Goal: Task Accomplishment & Management: Use online tool/utility

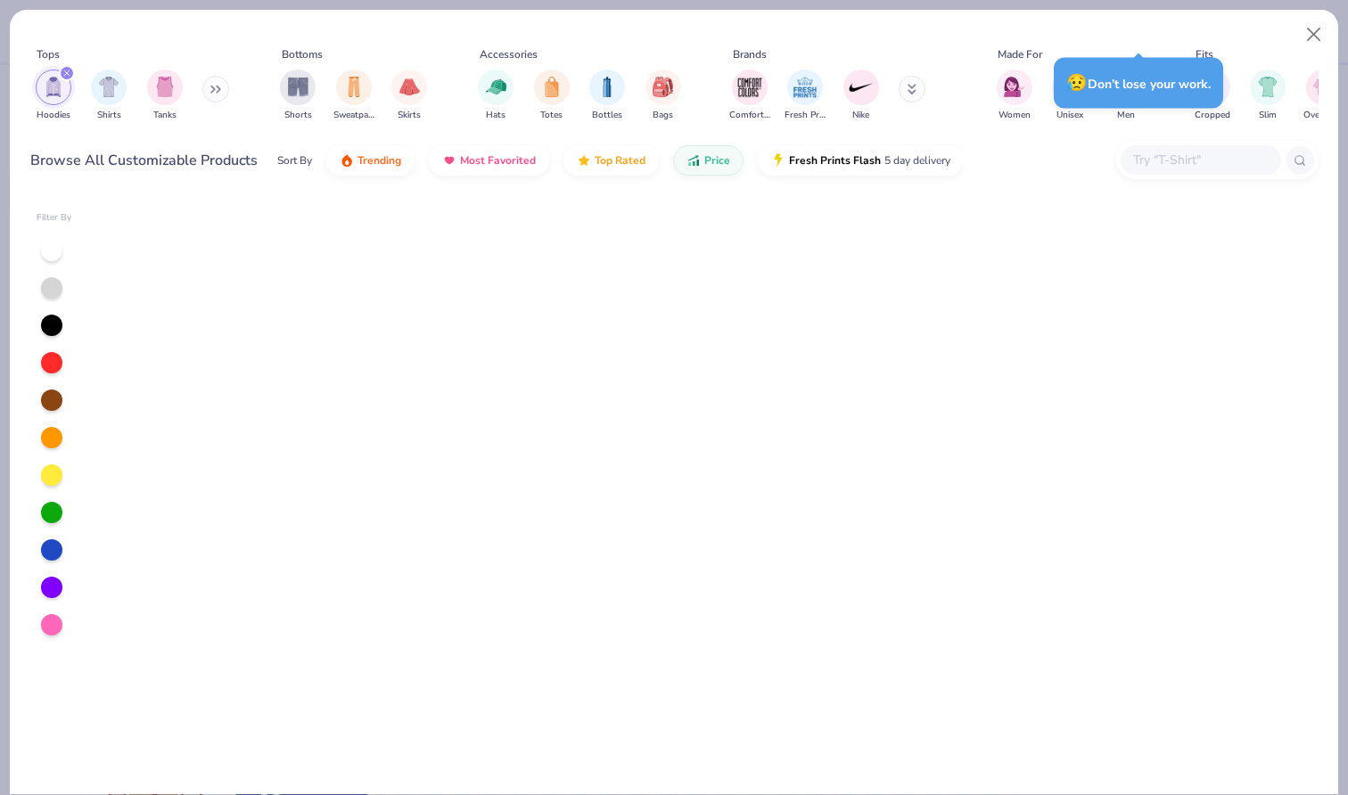
scroll to position [3042, 0]
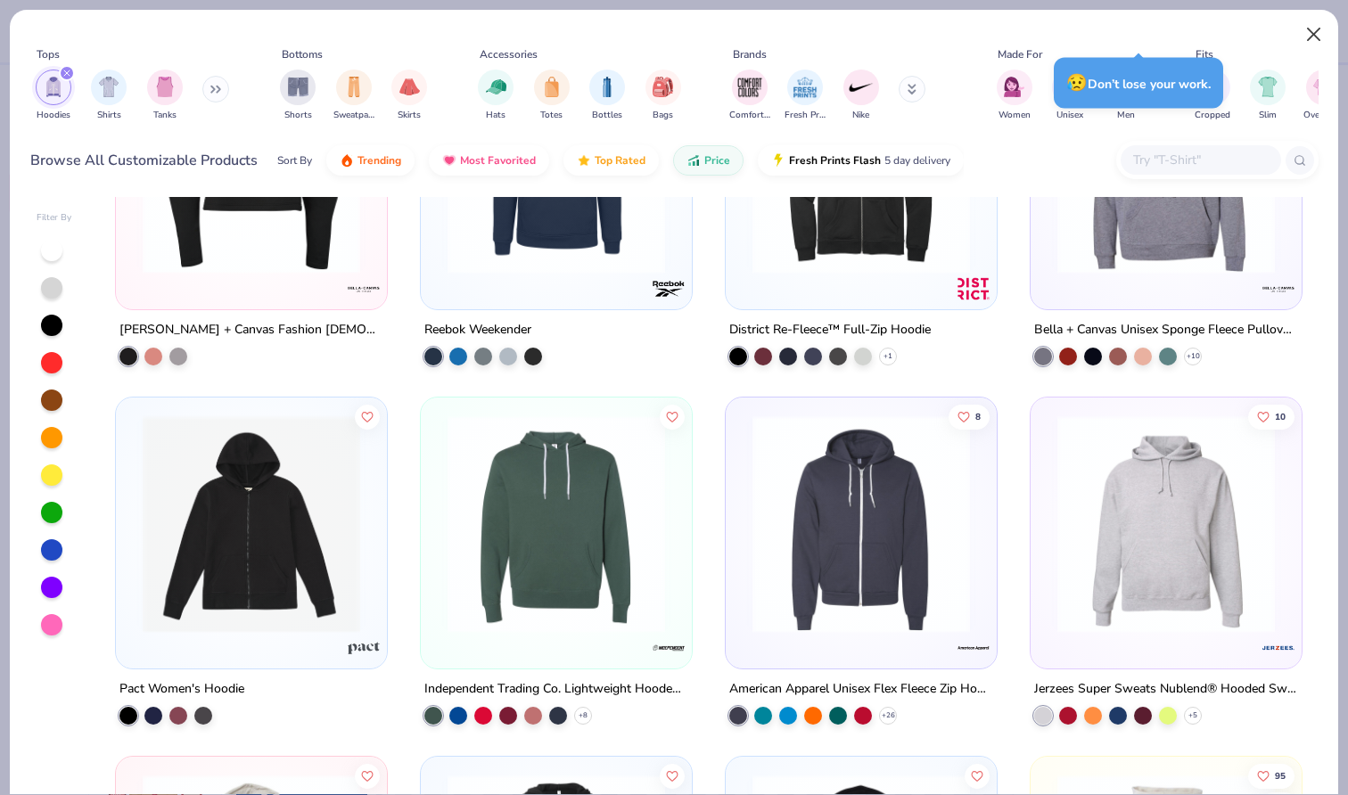
click at [1316, 27] on button "Close" at bounding box center [1314, 35] width 34 height 34
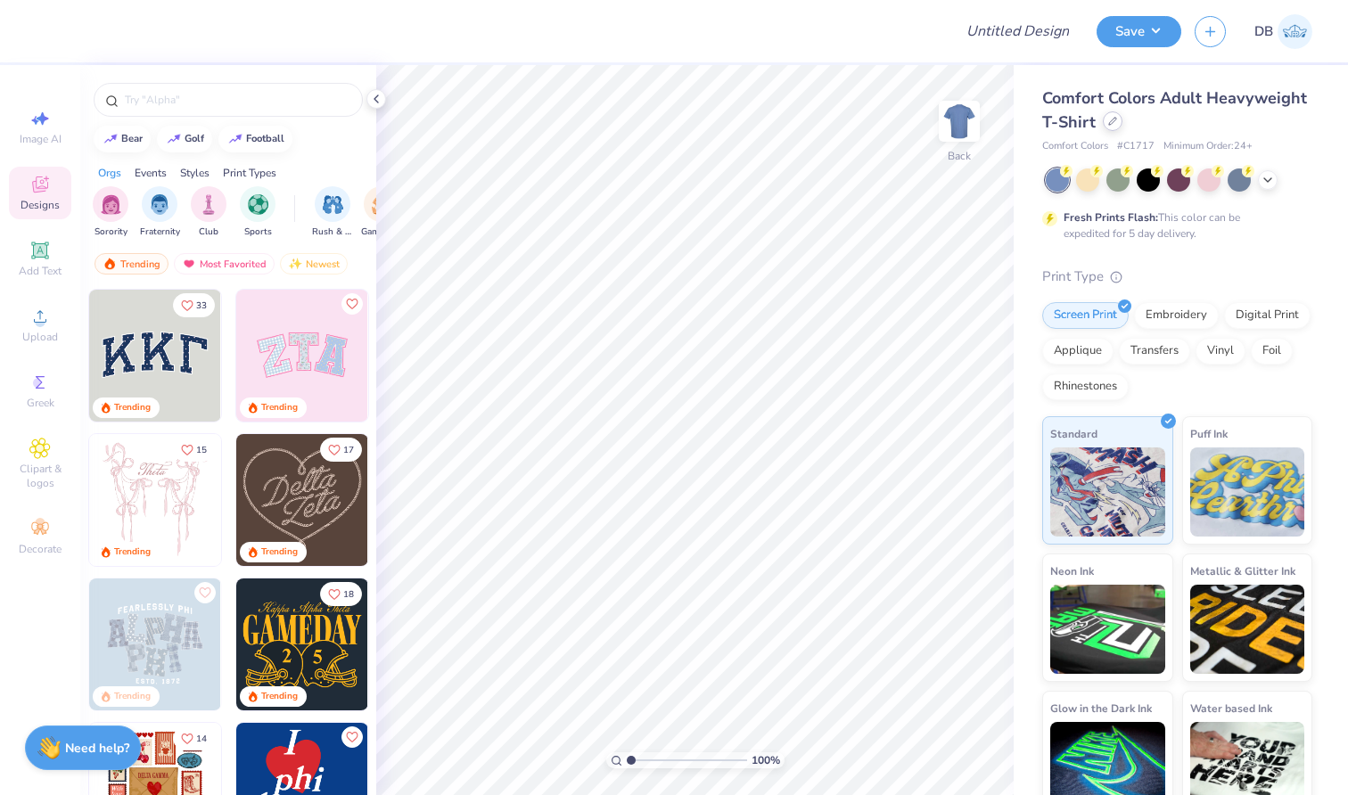
click at [1123, 126] on div at bounding box center [1113, 121] width 20 height 20
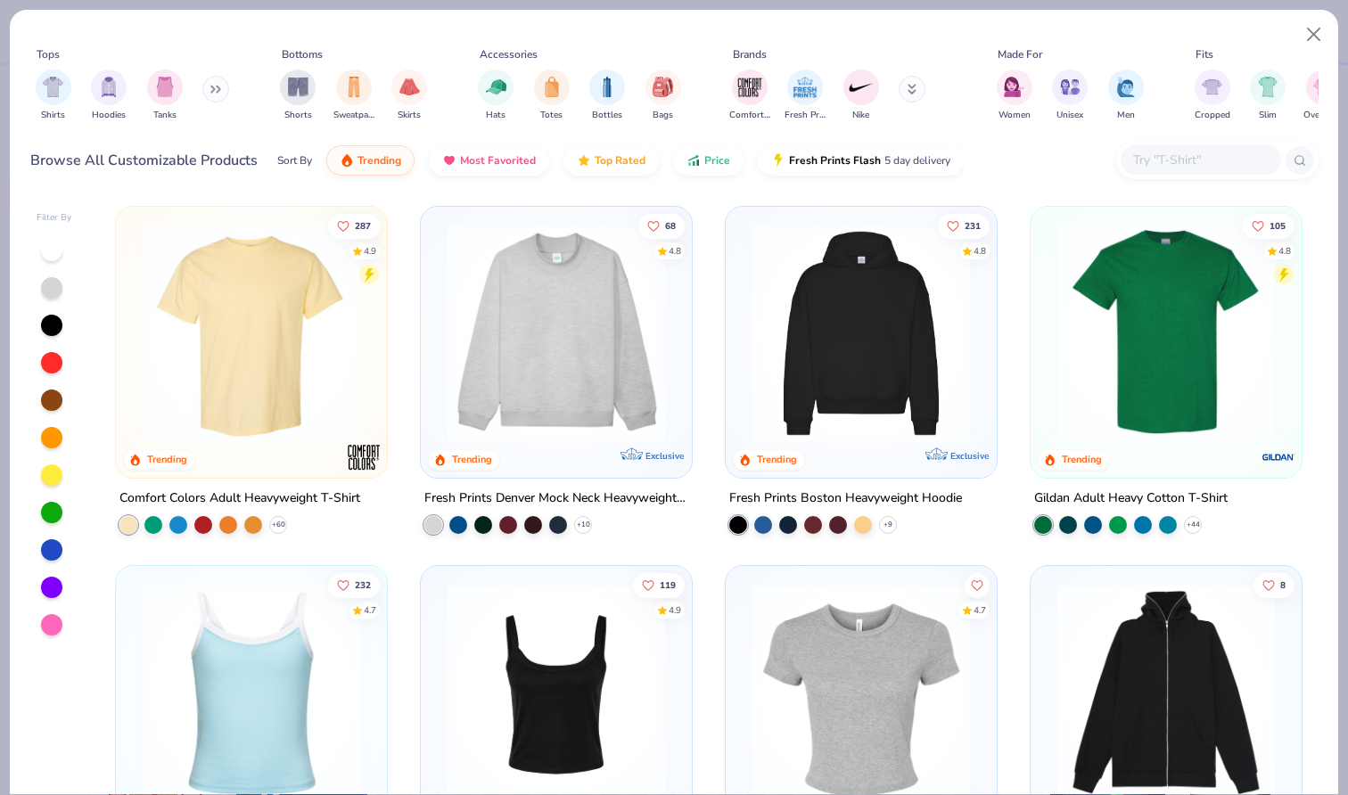
click at [832, 338] on img at bounding box center [861, 334] width 235 height 218
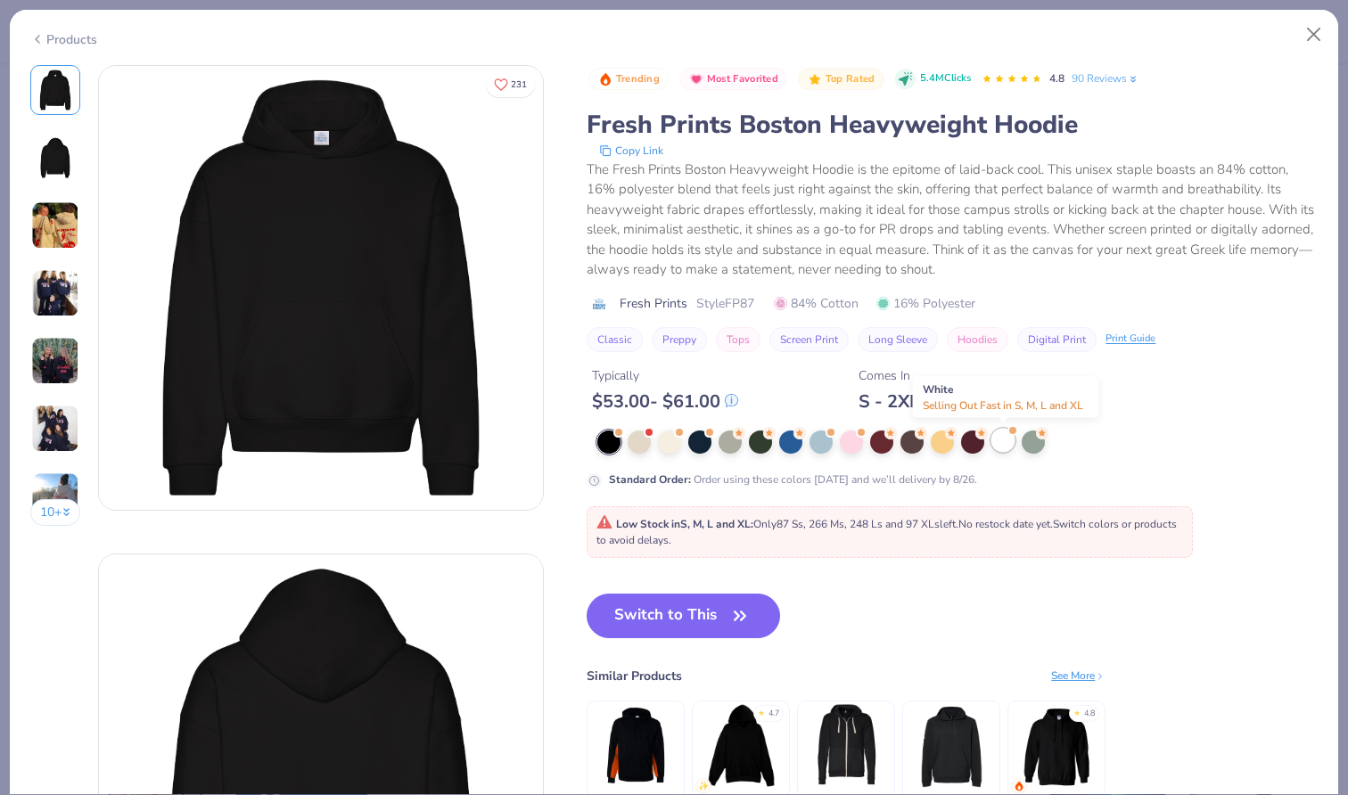
click at [1006, 439] on div at bounding box center [1003, 440] width 23 height 23
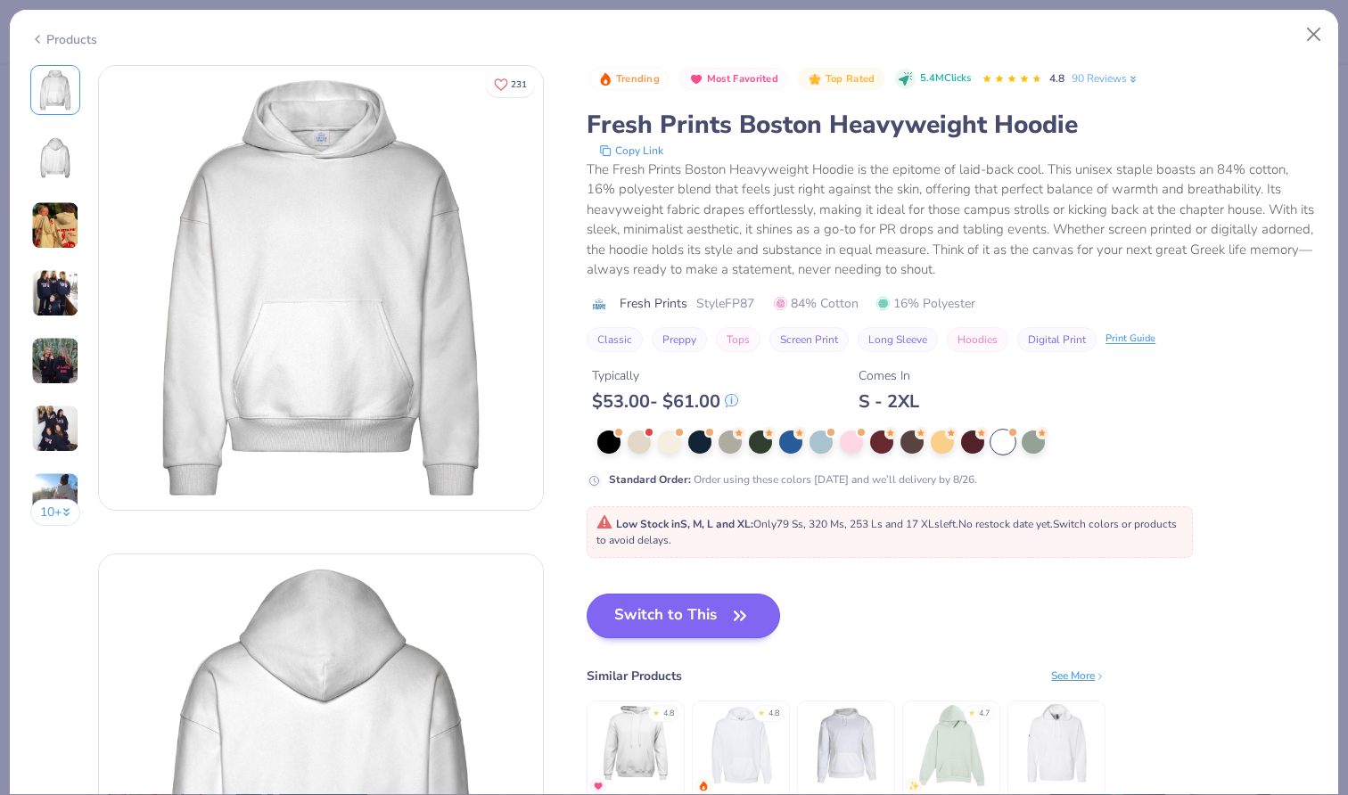
click at [694, 594] on button "Switch to This" at bounding box center [684, 616] width 194 height 45
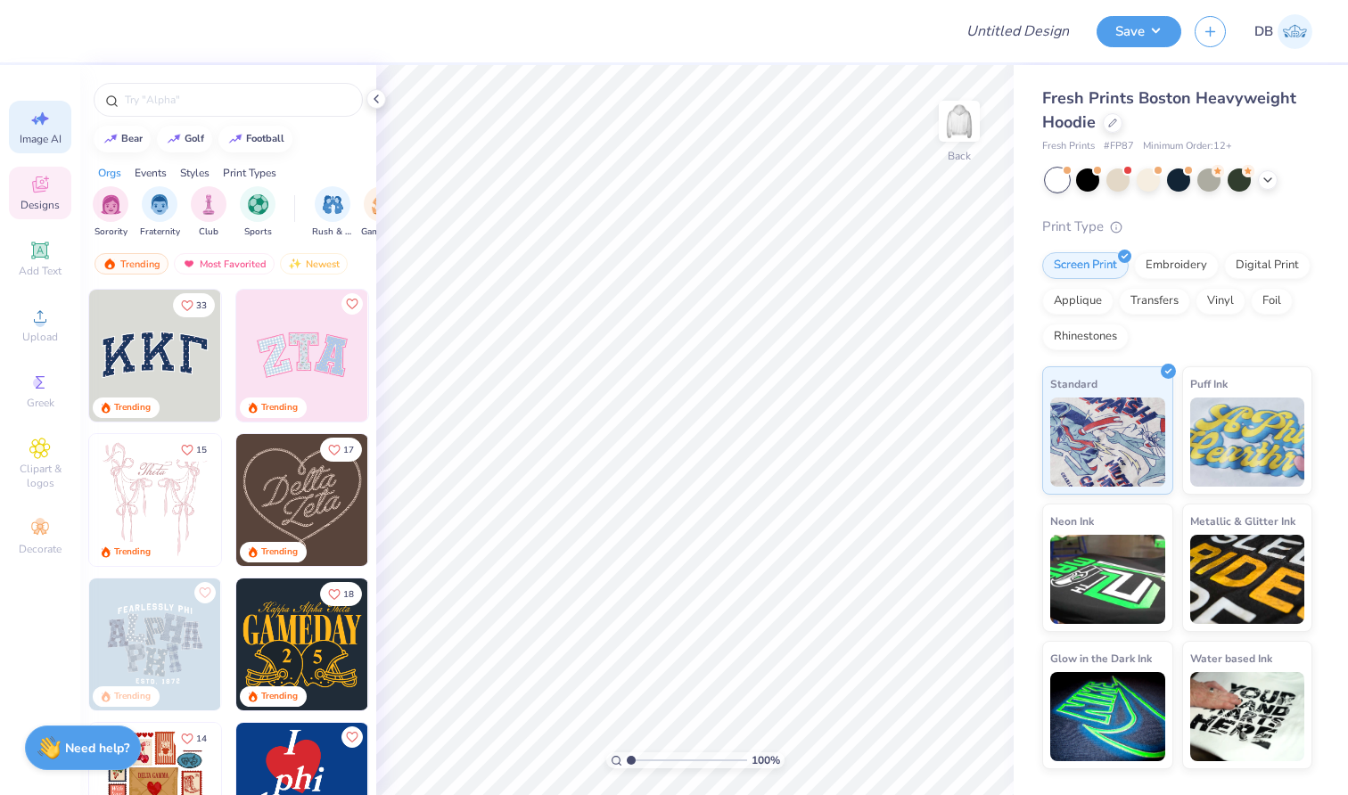
click at [53, 126] on div "Image AI" at bounding box center [40, 127] width 62 height 53
select select "4"
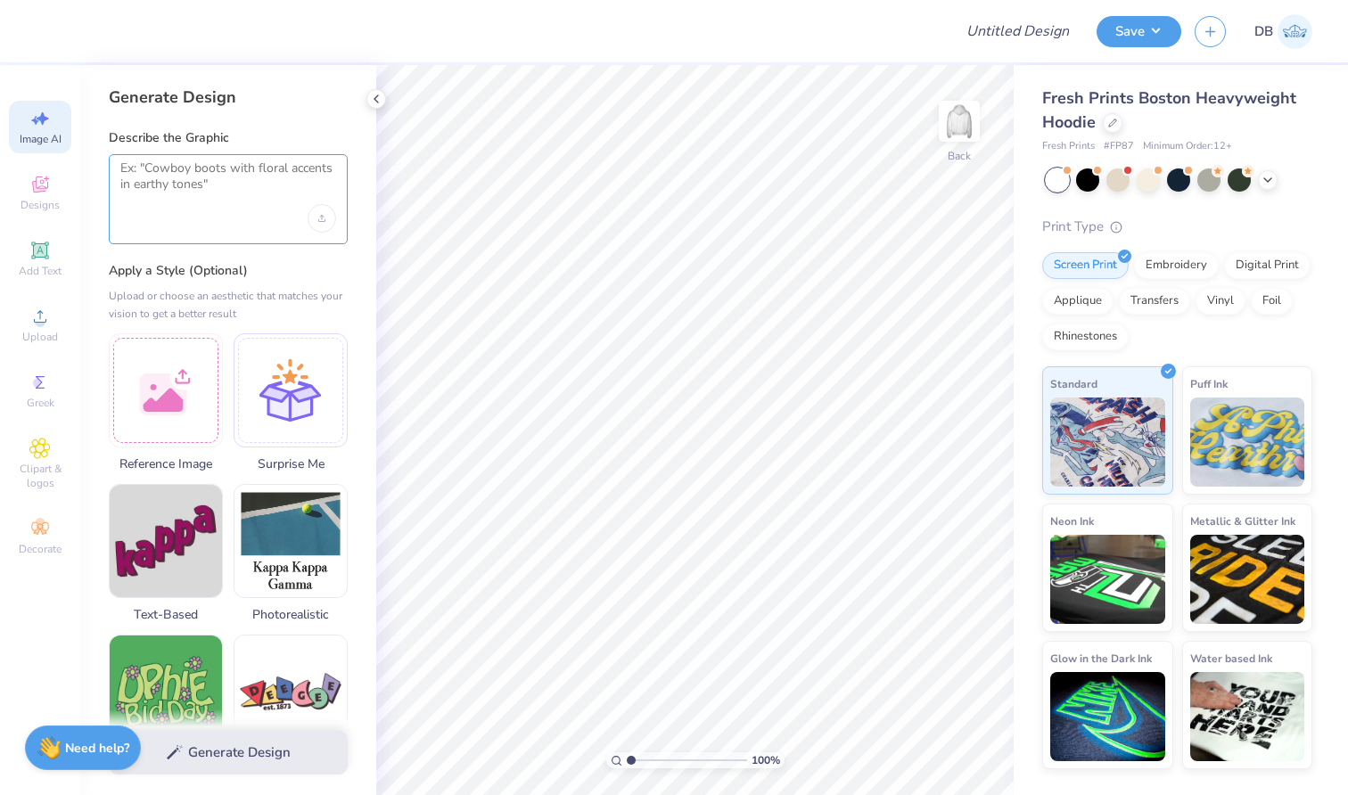
click at [185, 177] on textarea at bounding box center [228, 183] width 216 height 45
click at [184, 547] on img at bounding box center [166, 538] width 112 height 112
click at [251, 227] on div at bounding box center [228, 199] width 239 height 90
click at [264, 191] on textarea at bounding box center [228, 183] width 216 height 45
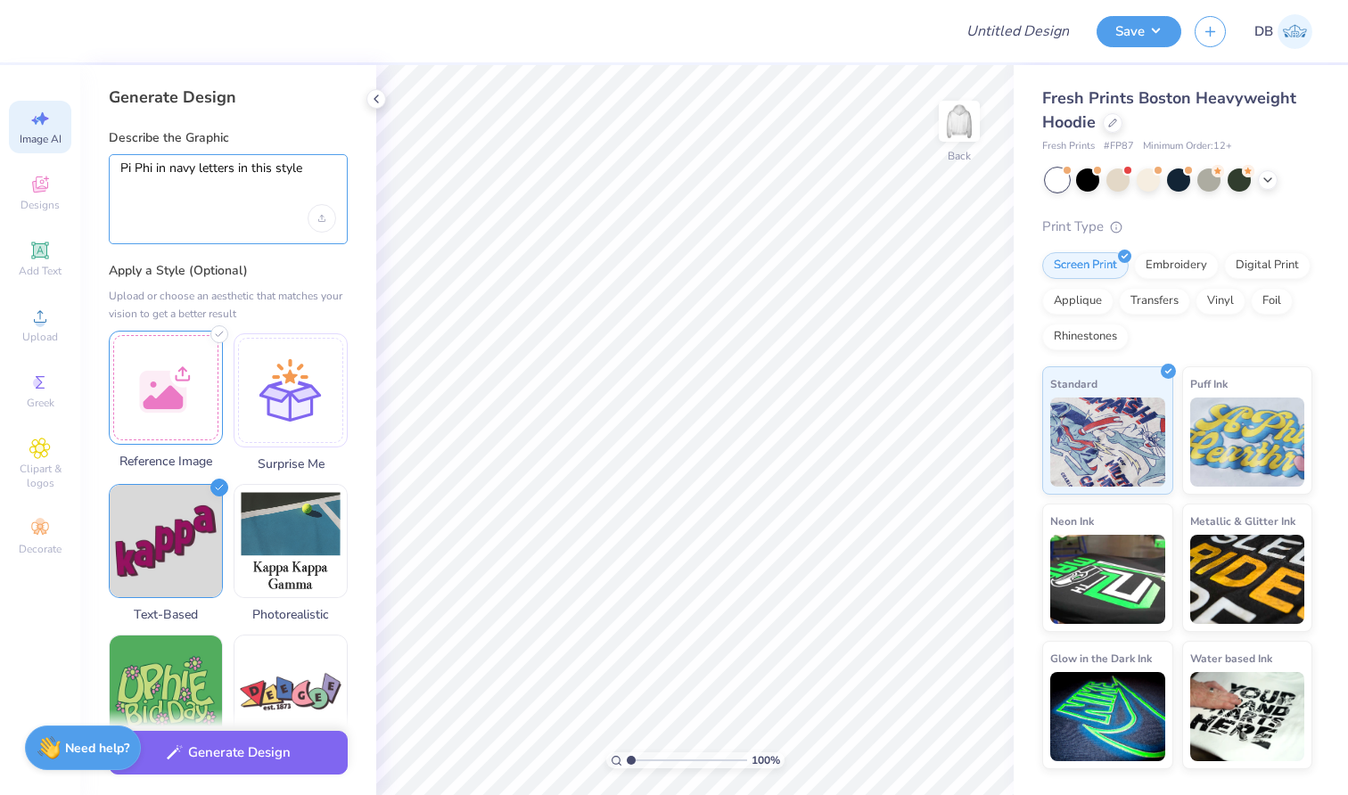
type textarea "Pi Phi in navy letters in this style"
click at [194, 380] on div at bounding box center [166, 388] width 114 height 114
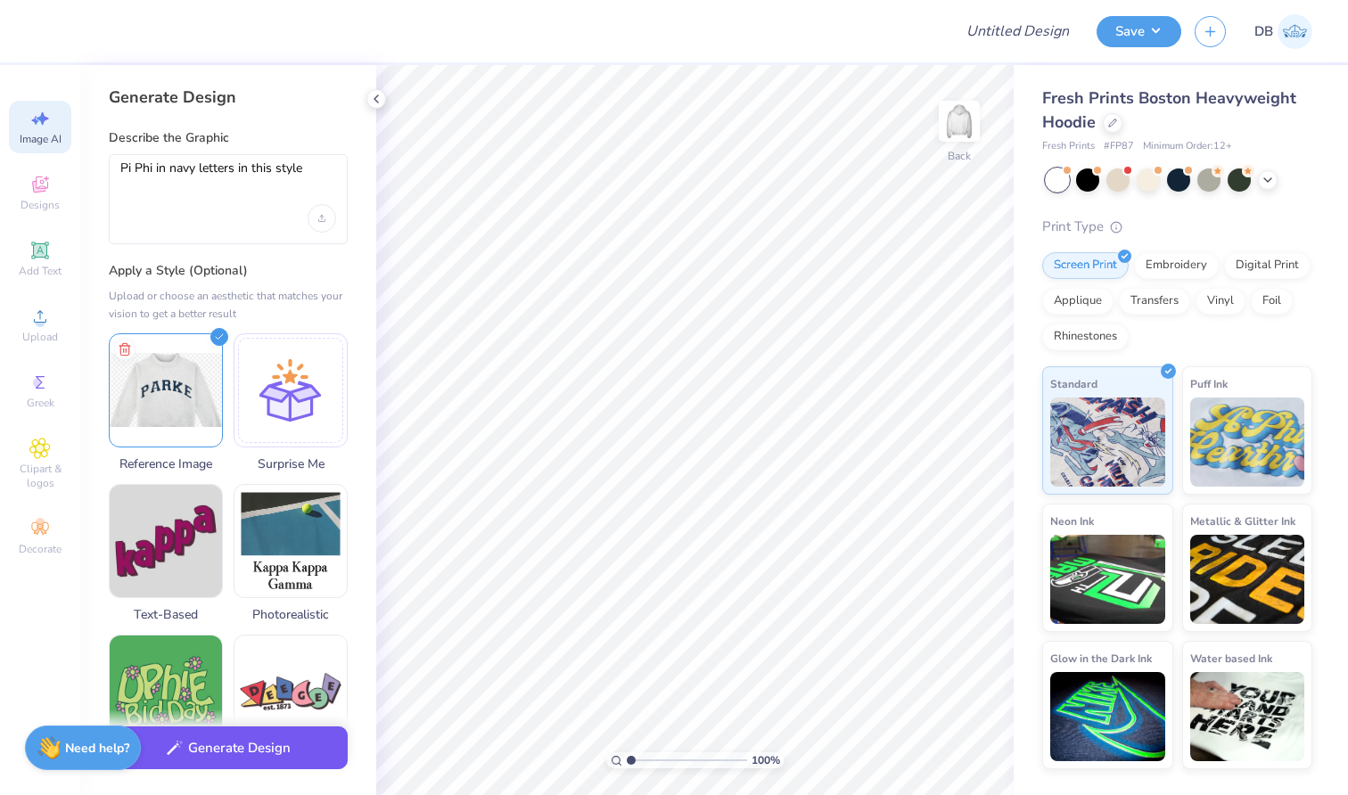
click at [280, 754] on button "Generate Design" at bounding box center [228, 749] width 239 height 44
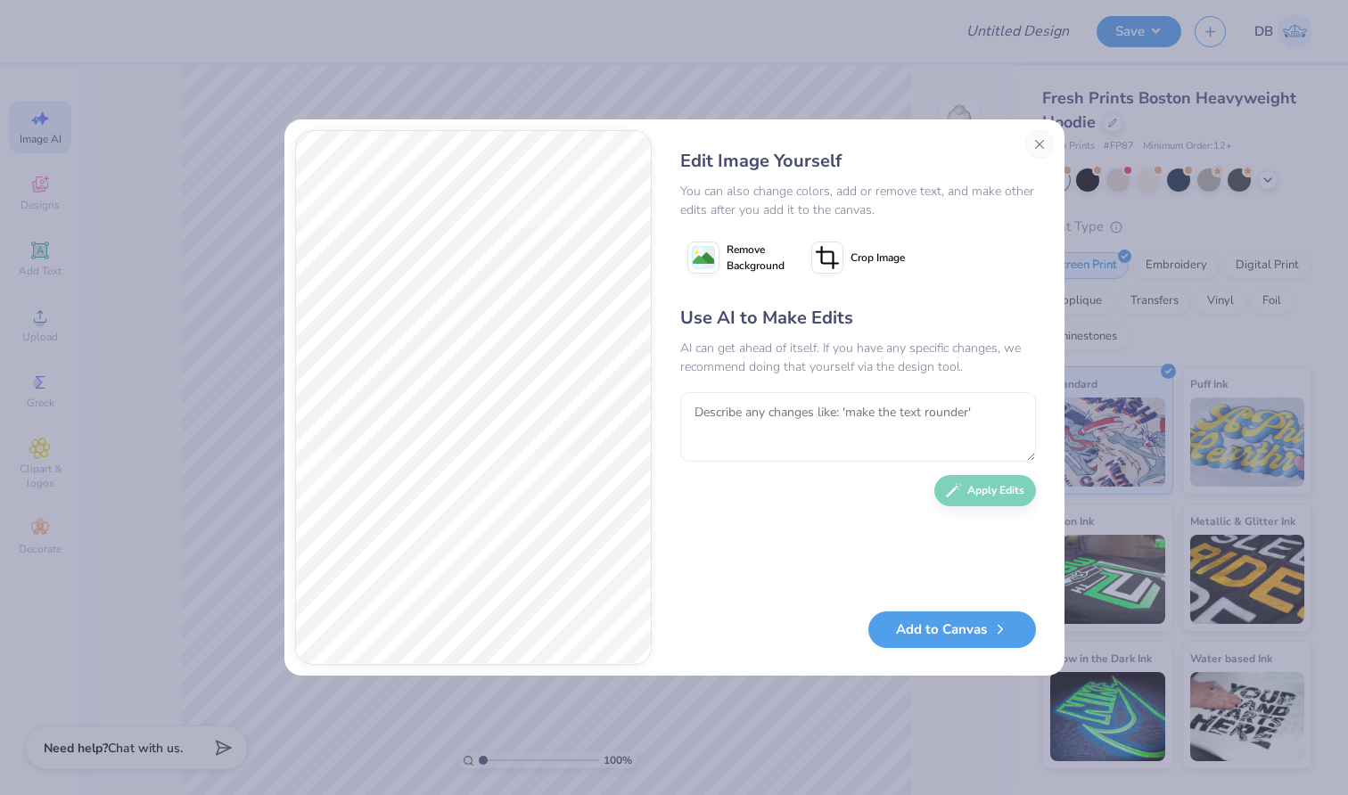
click at [724, 251] on button "Remove Background" at bounding box center [735, 257] width 111 height 45
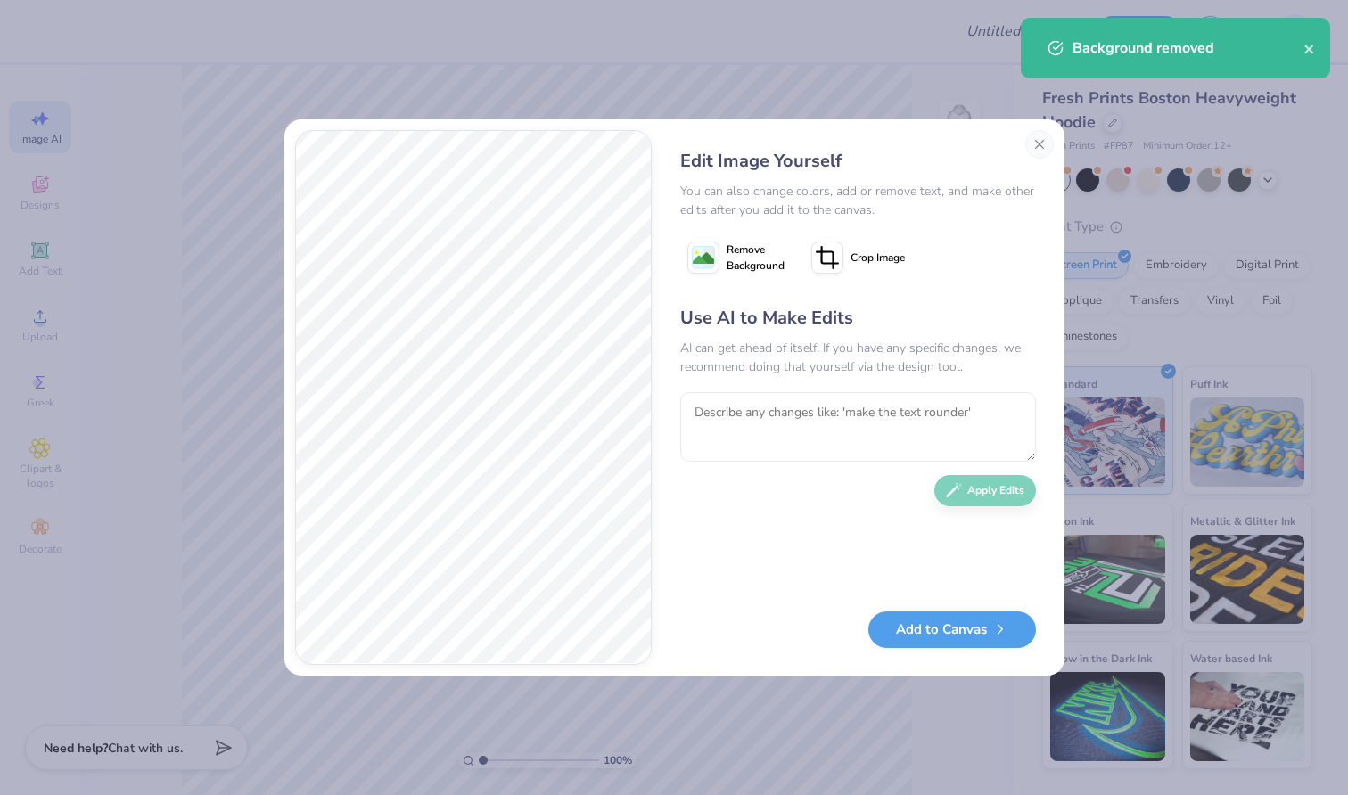
click at [957, 637] on button "Add to Canvas" at bounding box center [953, 630] width 168 height 37
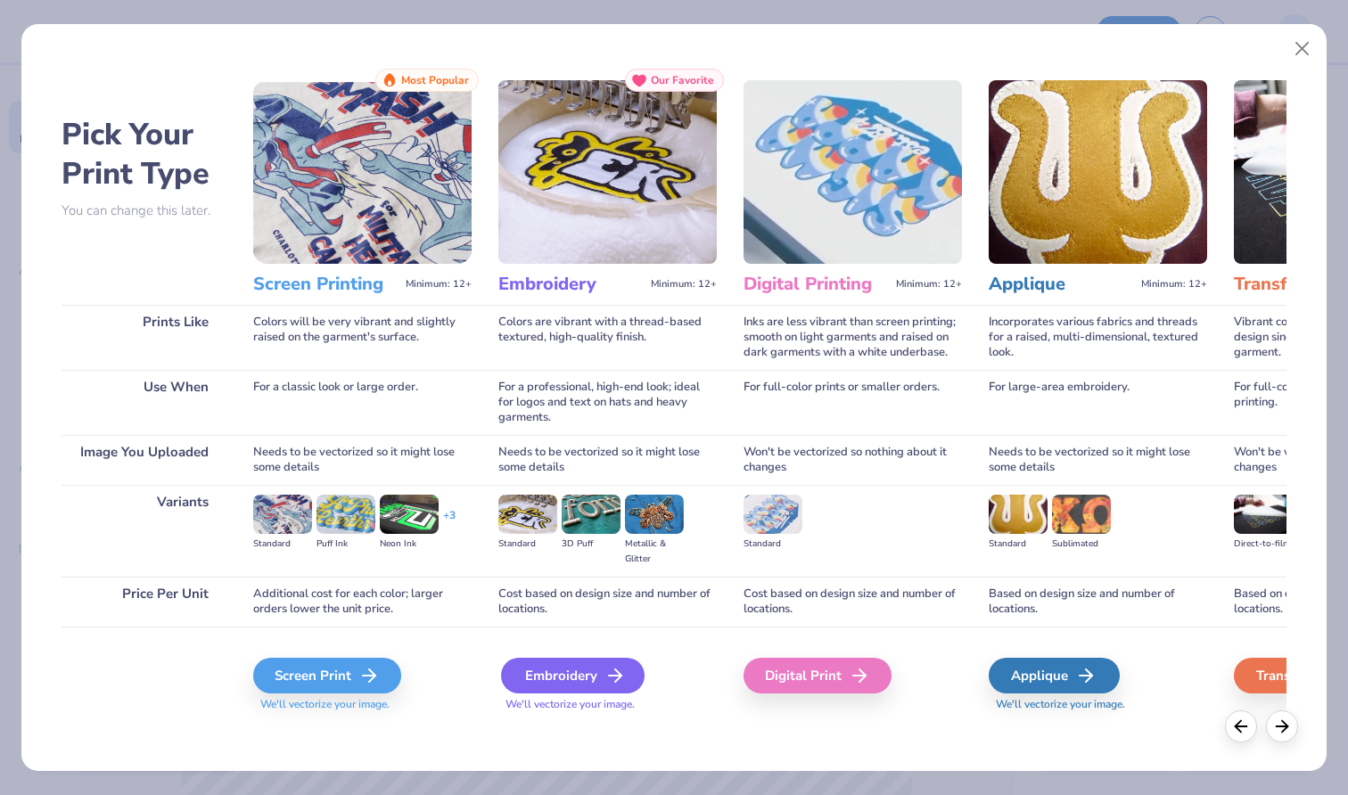
click at [554, 676] on div "Embroidery" at bounding box center [573, 676] width 144 height 36
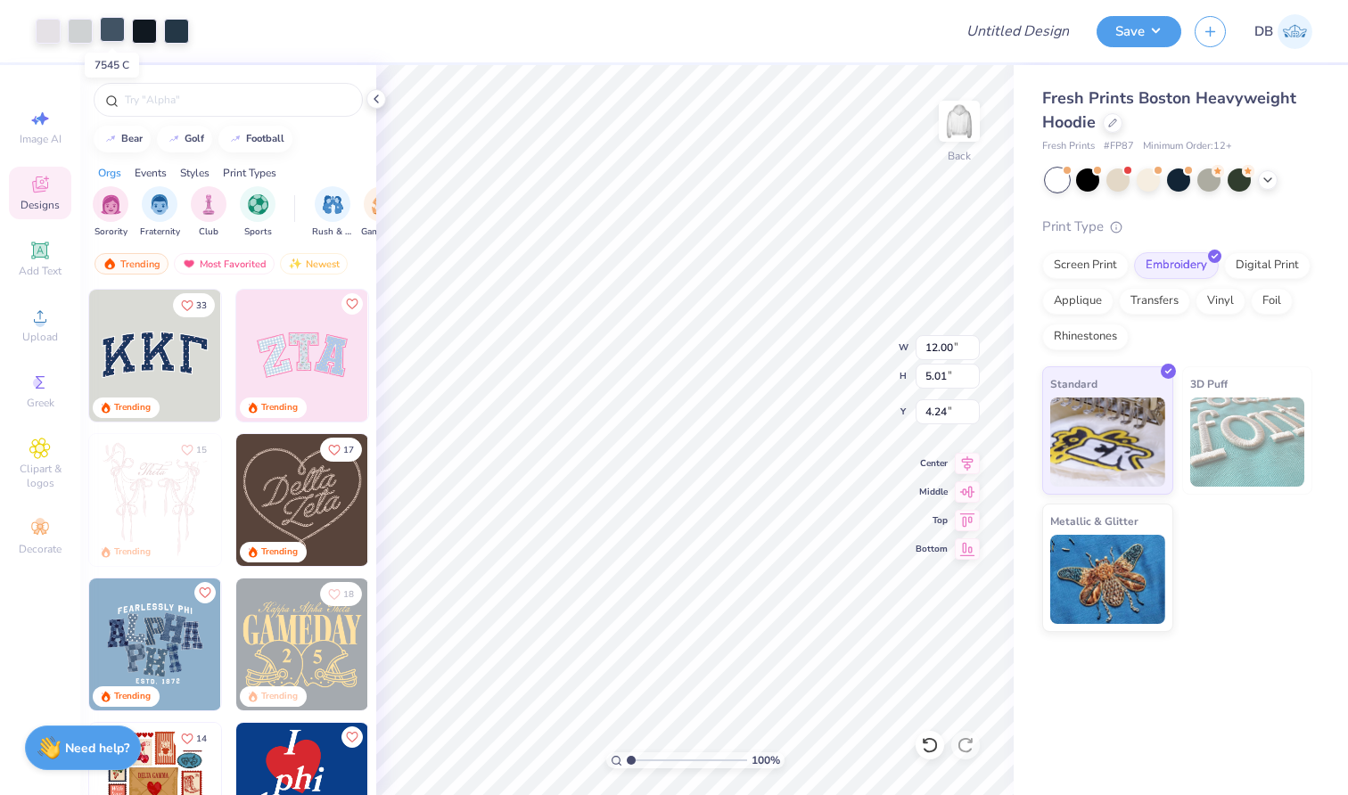
click at [124, 35] on div at bounding box center [112, 29] width 25 height 25
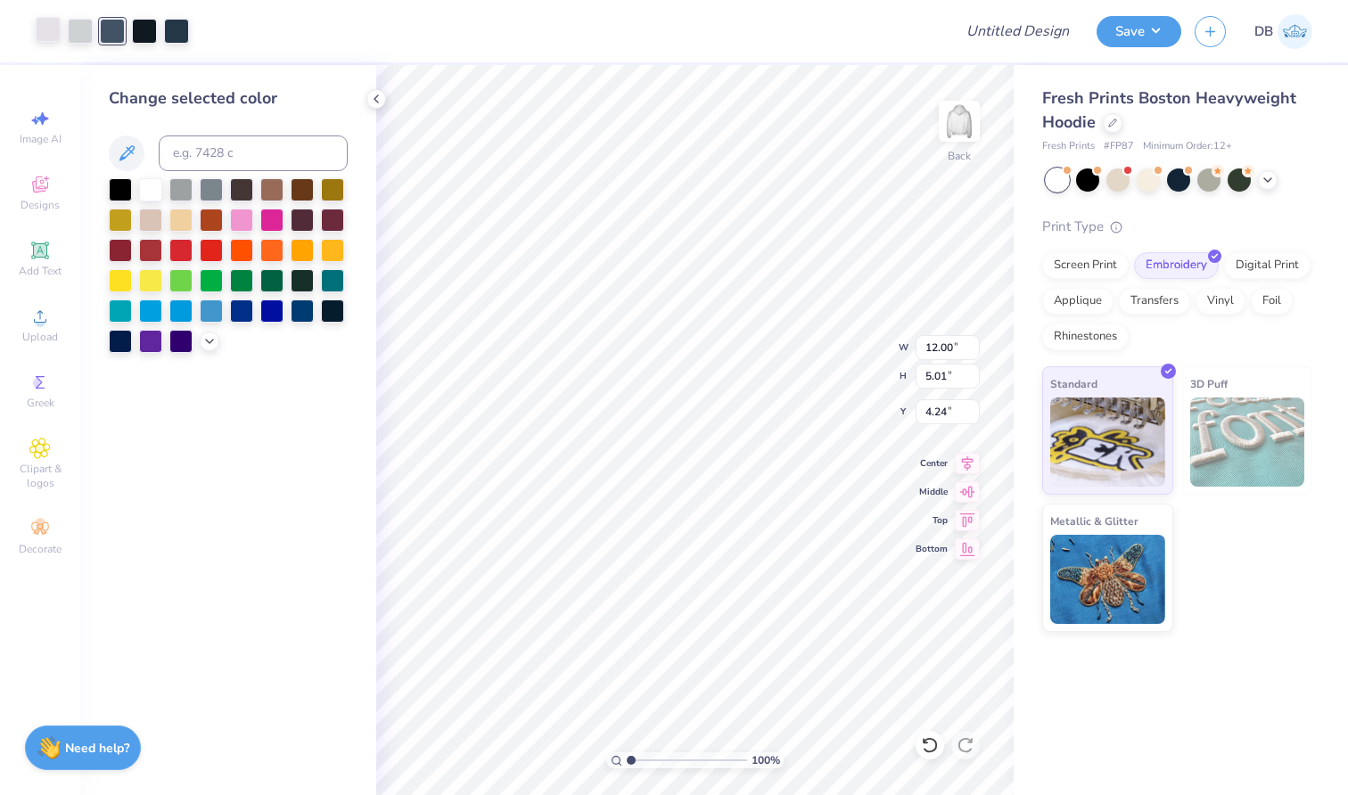
click at [53, 41] on div at bounding box center [48, 29] width 25 height 25
click at [124, 346] on div at bounding box center [120, 339] width 23 height 23
click at [74, 34] on div at bounding box center [80, 29] width 25 height 25
click at [120, 345] on div at bounding box center [120, 339] width 23 height 23
click at [72, 38] on div at bounding box center [80, 29] width 25 height 25
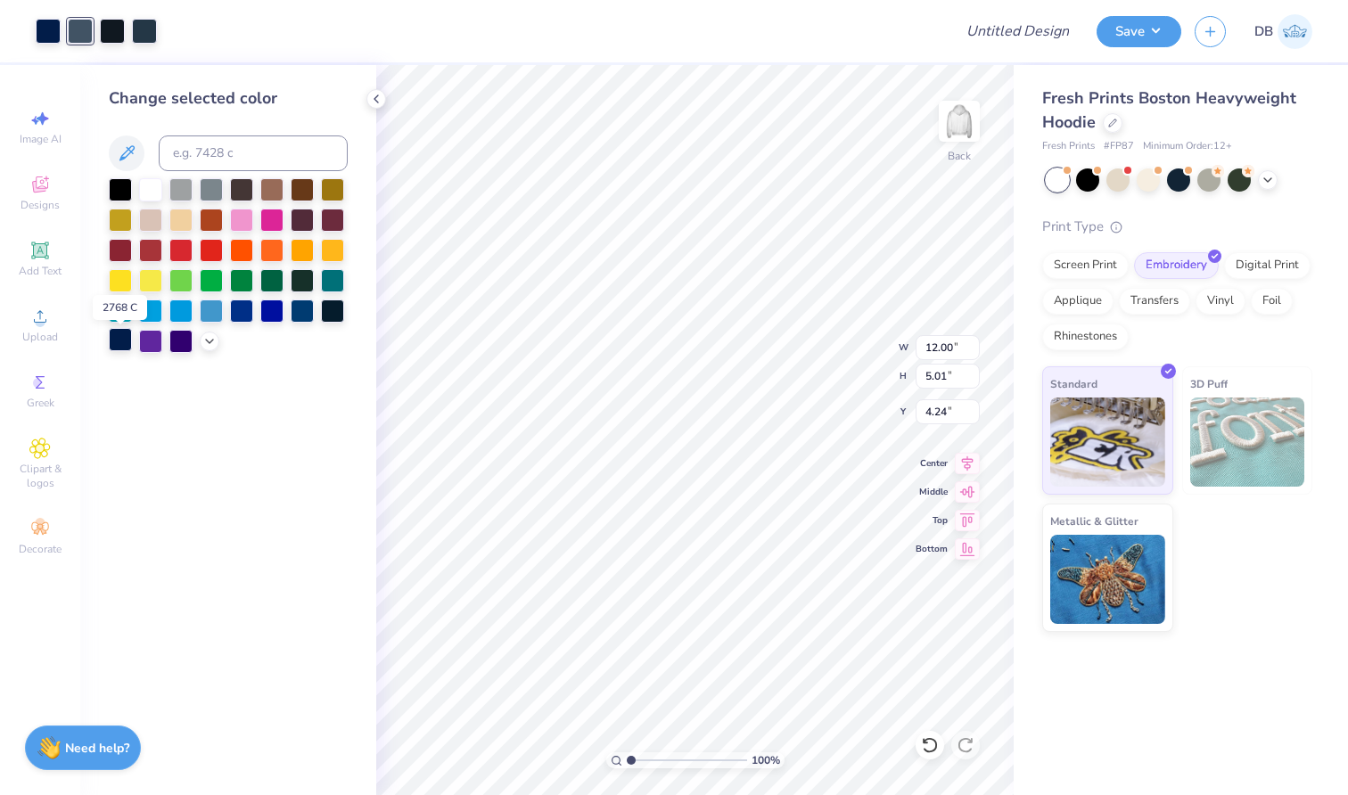
click at [122, 350] on div at bounding box center [120, 339] width 23 height 23
click at [78, 28] on div at bounding box center [80, 29] width 25 height 25
click at [119, 351] on div at bounding box center [120, 339] width 23 height 23
click at [78, 40] on div at bounding box center [80, 29] width 25 height 25
click at [122, 347] on div at bounding box center [120, 339] width 23 height 23
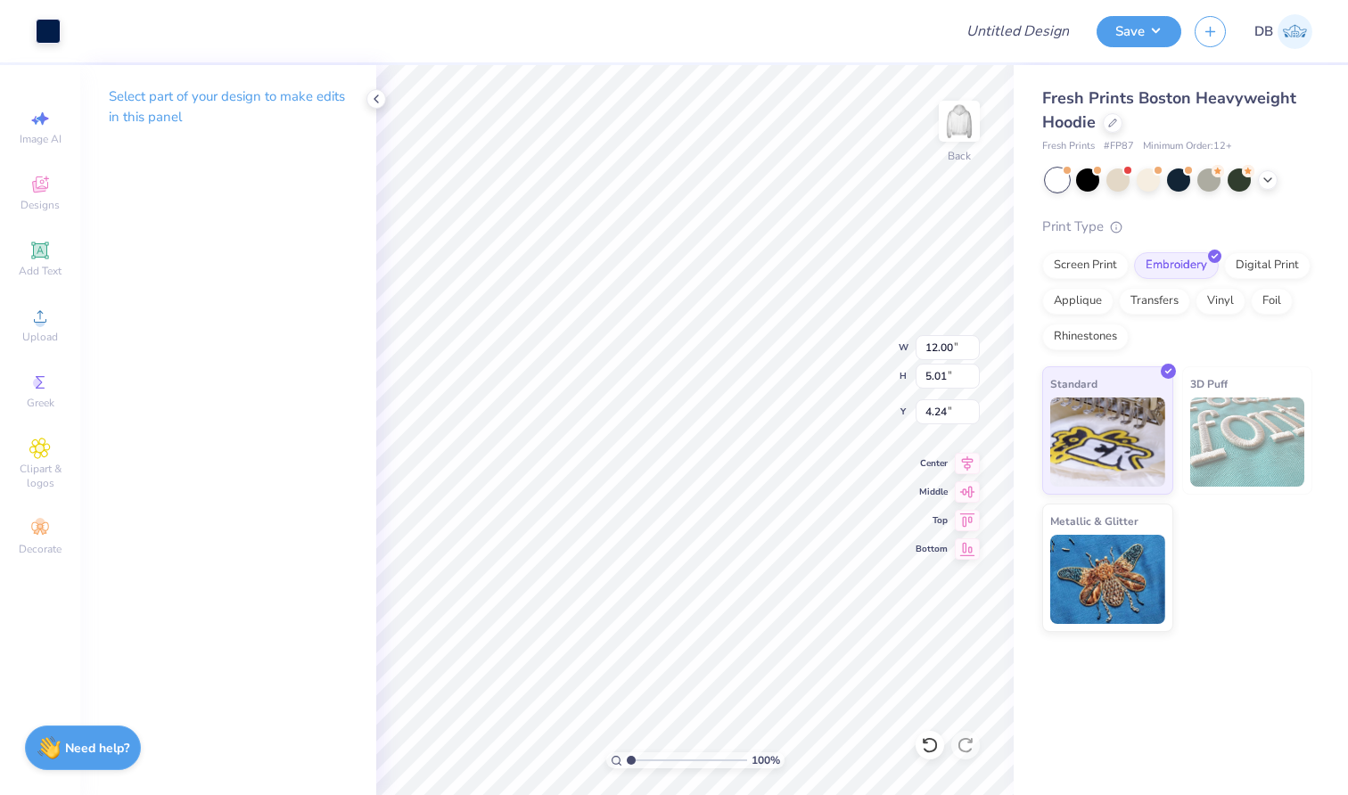
type input "3.00"
click at [968, 469] on icon at bounding box center [967, 460] width 25 height 21
type input "10.09"
type input "4.22"
click at [309, 100] on p "Select part of your design to make edits in this panel" at bounding box center [228, 106] width 239 height 41
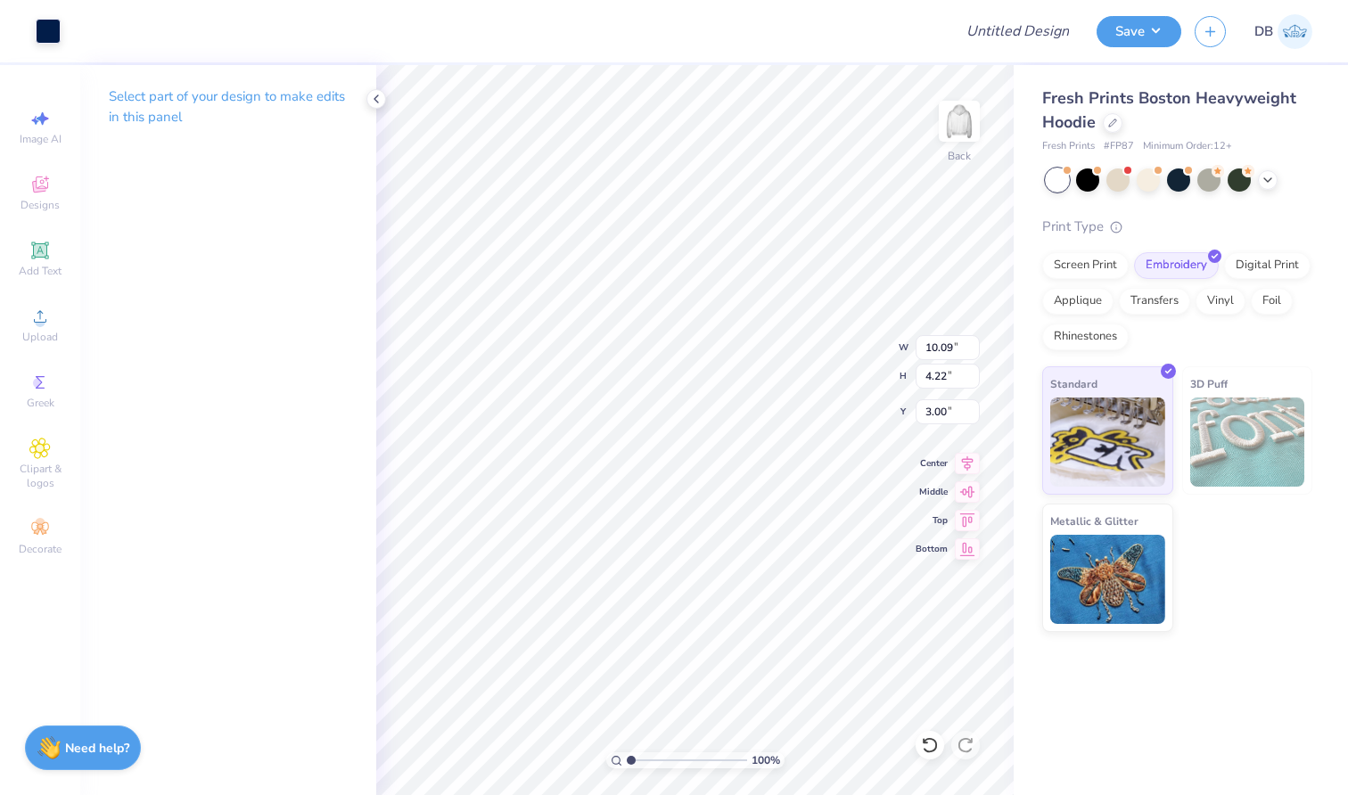
click at [160, 119] on p "Select part of your design to make edits in this panel" at bounding box center [228, 106] width 239 height 41
click at [47, 135] on span "Image AI" at bounding box center [41, 139] width 42 height 14
select select "4"
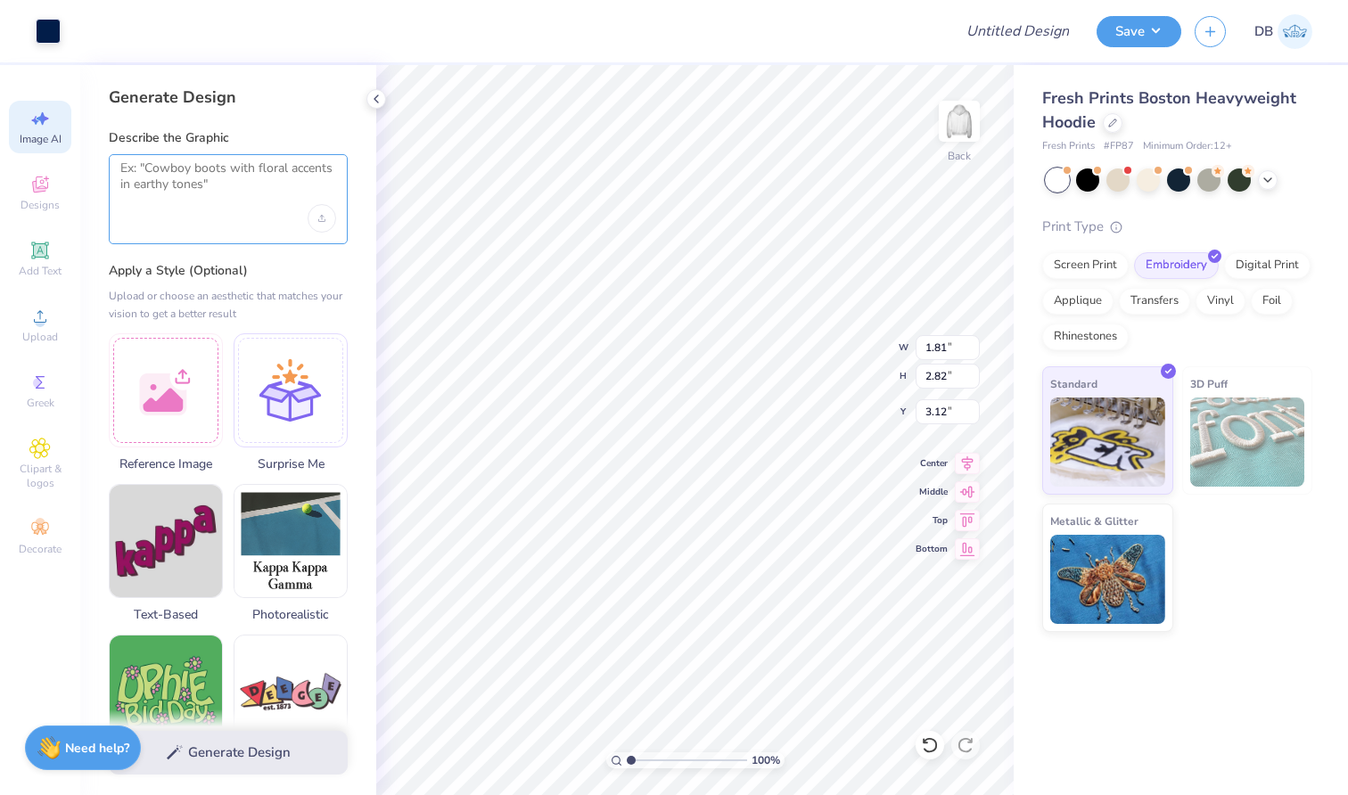
click at [227, 178] on textarea at bounding box center [228, 183] width 216 height 45
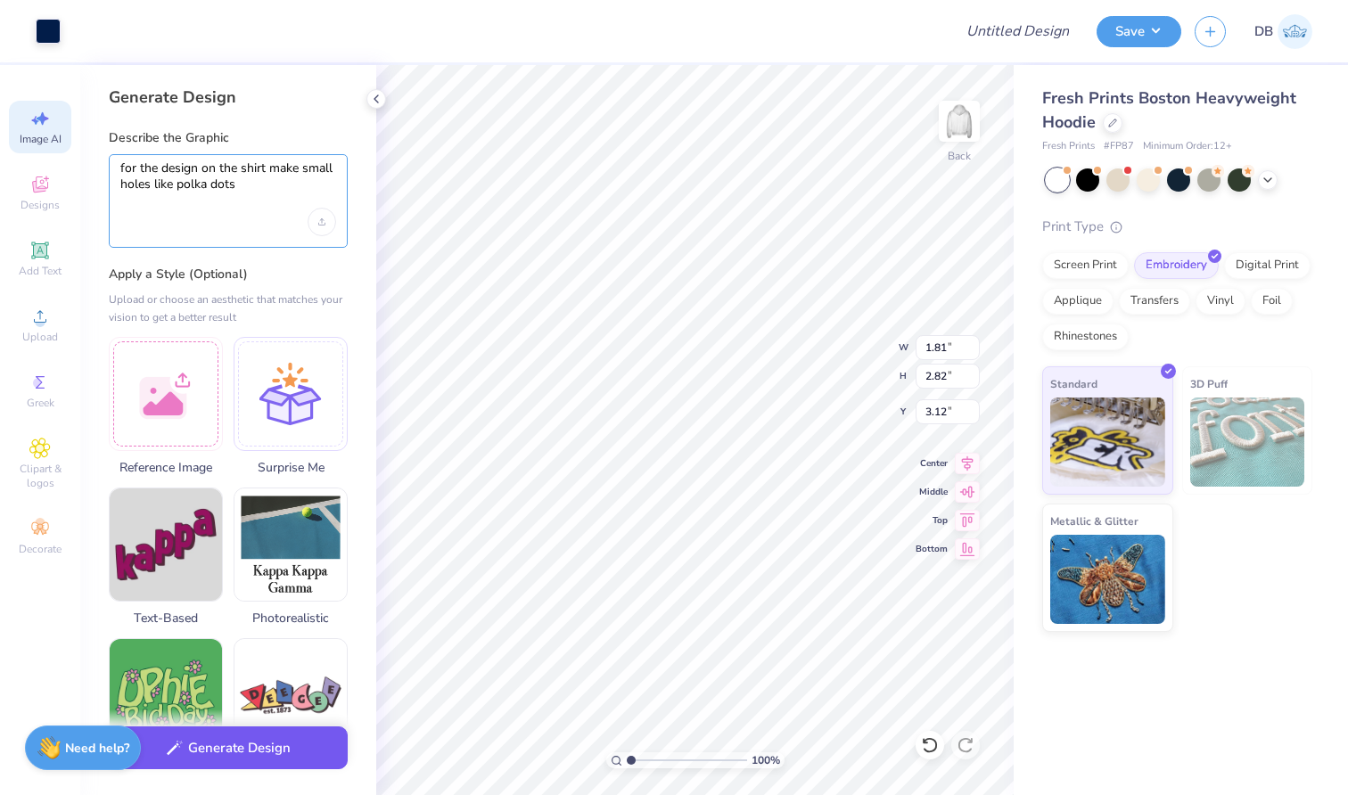
type textarea "for the design on the shirt make small holes like polka dots"
click at [266, 741] on button "Generate Design" at bounding box center [228, 749] width 239 height 44
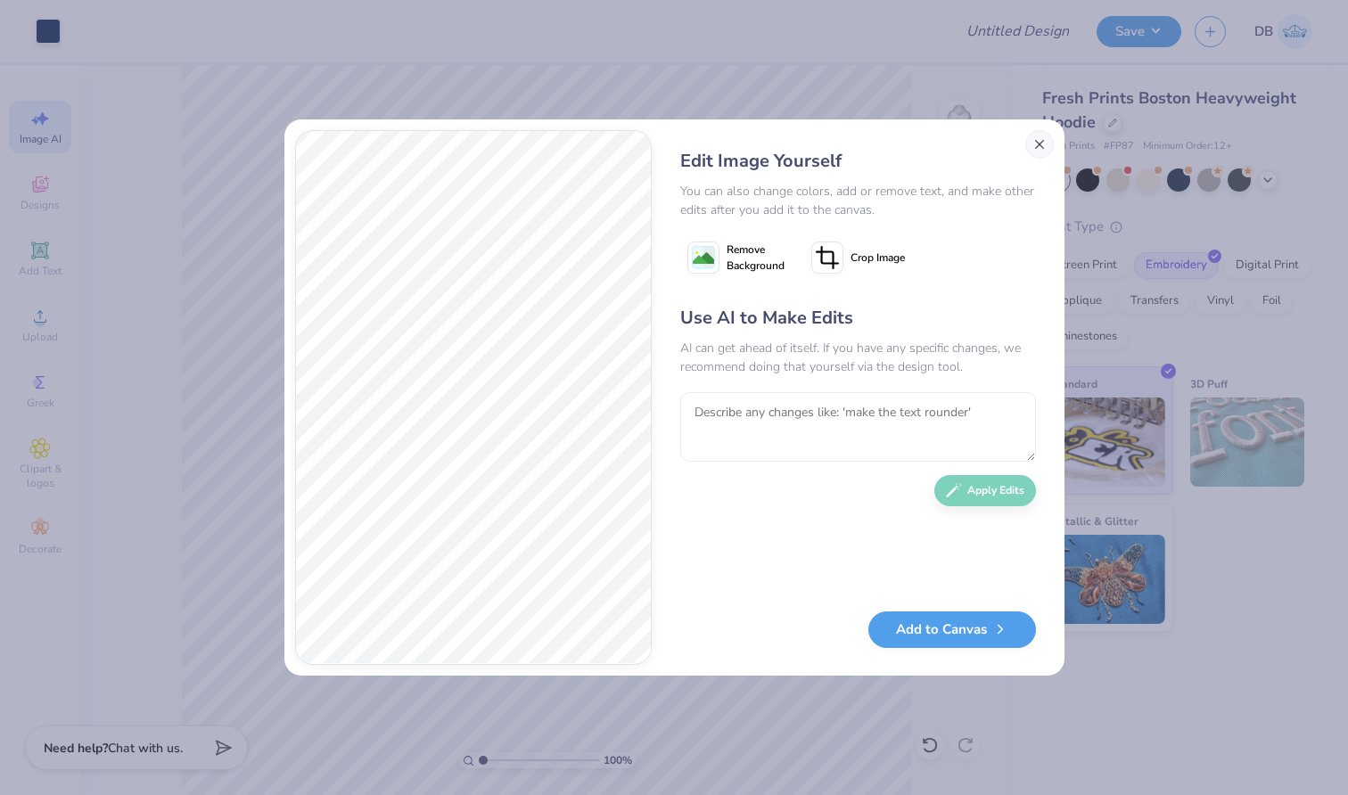
click at [1050, 141] on button "Close" at bounding box center [1040, 144] width 29 height 29
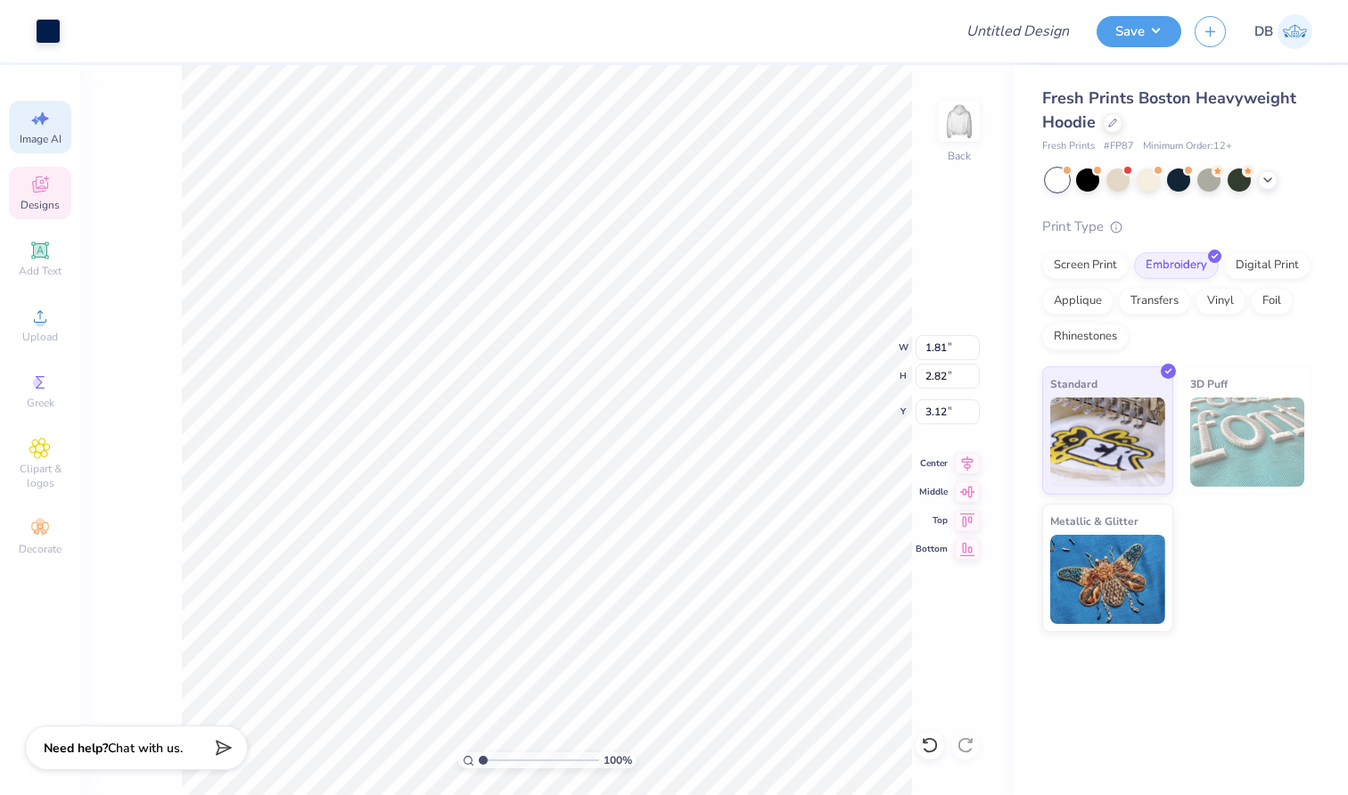
click at [35, 202] on span "Designs" at bounding box center [40, 205] width 39 height 14
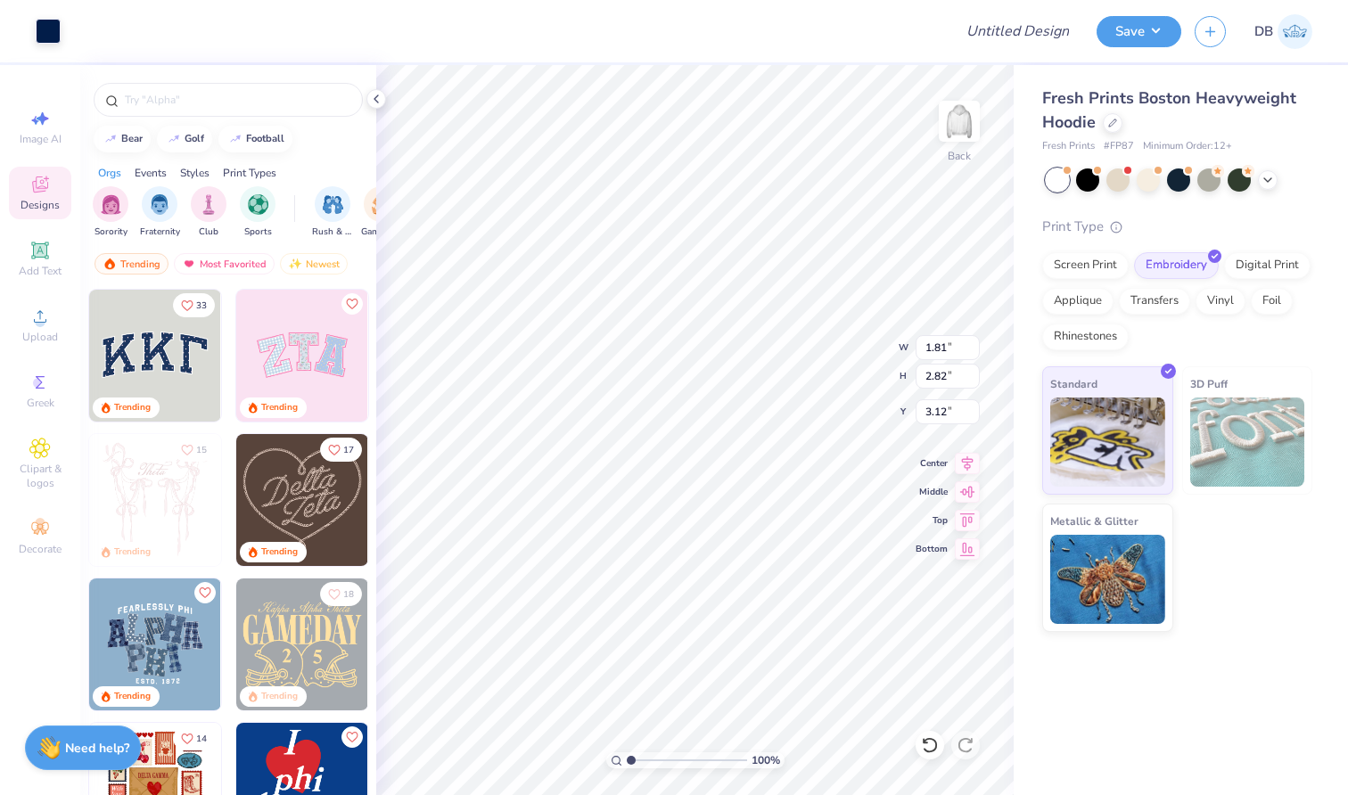
type input "0.85"
type input "2.99"
type input "3.30"
type input "3.00"
type input "4.83"
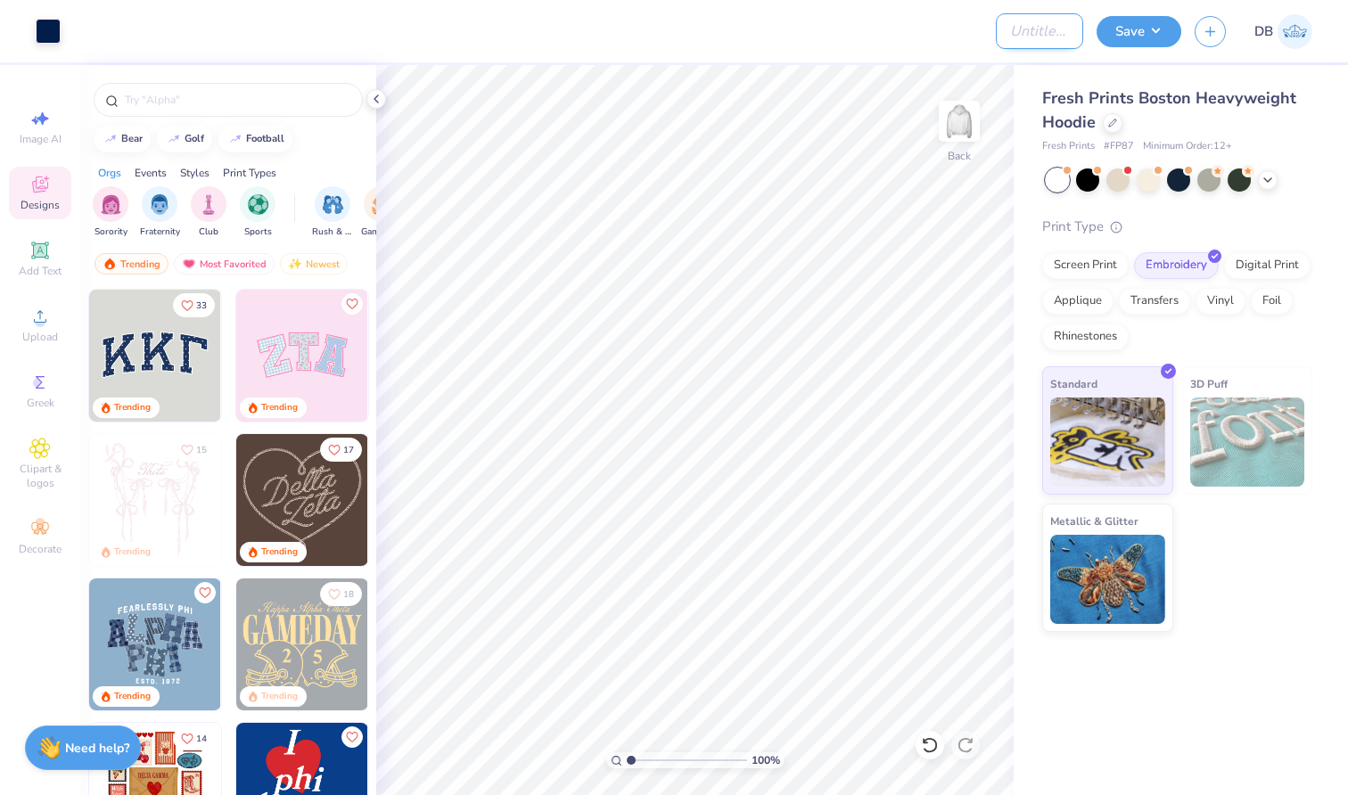
click at [1040, 22] on input "Design Title" at bounding box center [1039, 31] width 87 height 36
click at [1021, 37] on input "Design Title" at bounding box center [1039, 31] width 87 height 36
type input "Pi Phi hoodies"
click at [1128, 34] on button "Save" at bounding box center [1139, 28] width 85 height 31
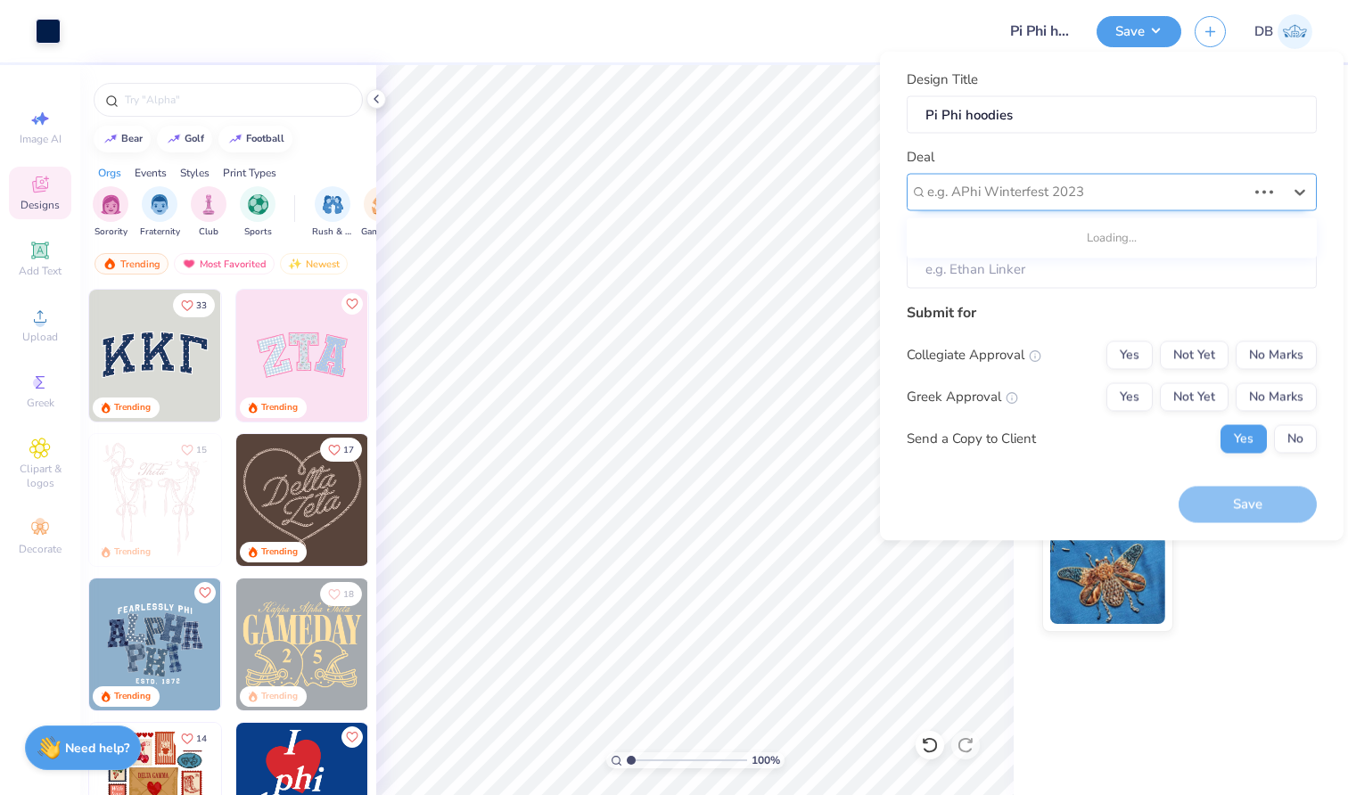
click at [1099, 210] on div "e.g. APhi Winterfest 2023" at bounding box center [1112, 191] width 410 height 37
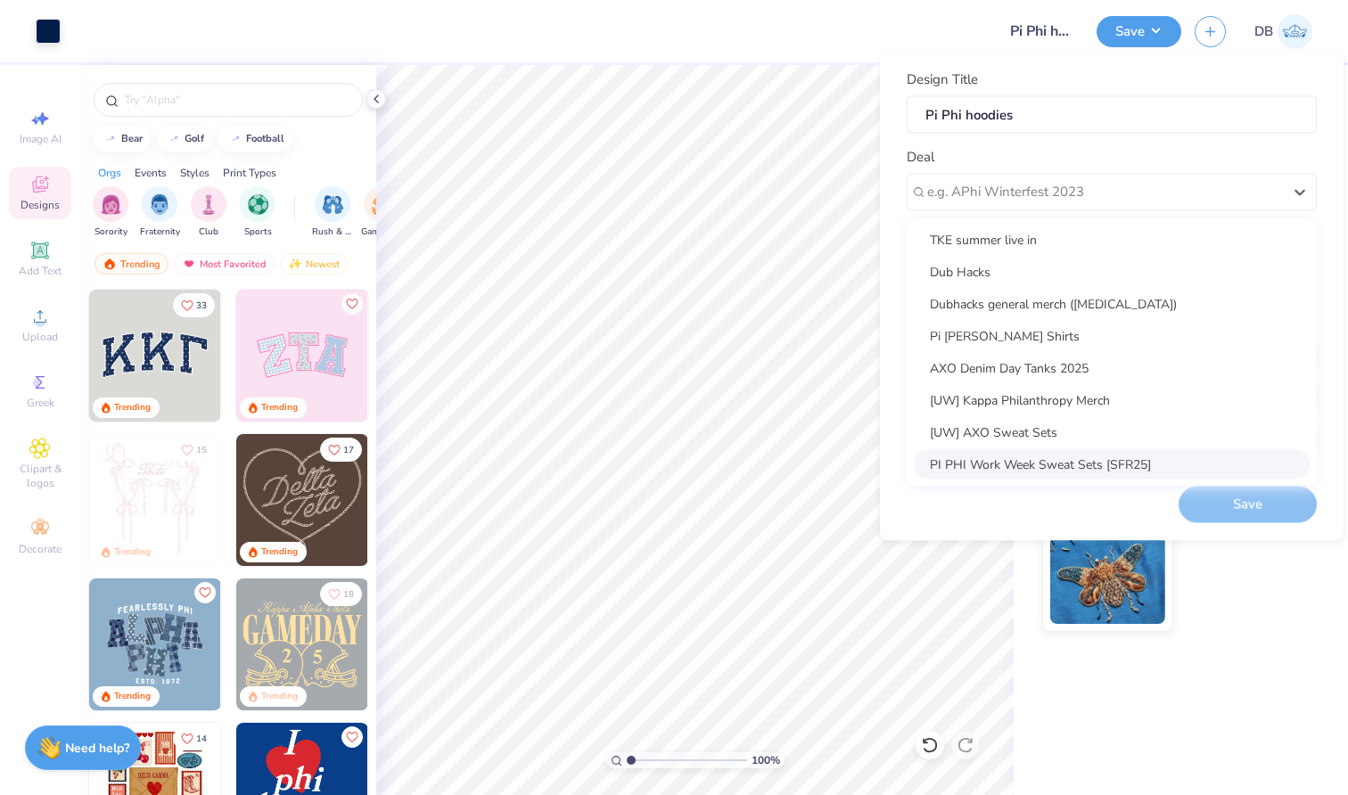
click at [1102, 468] on div "PI PHI Work Week Sweat Sets [SFR25]" at bounding box center [1112, 463] width 396 height 29
type input "Lauren Koob"
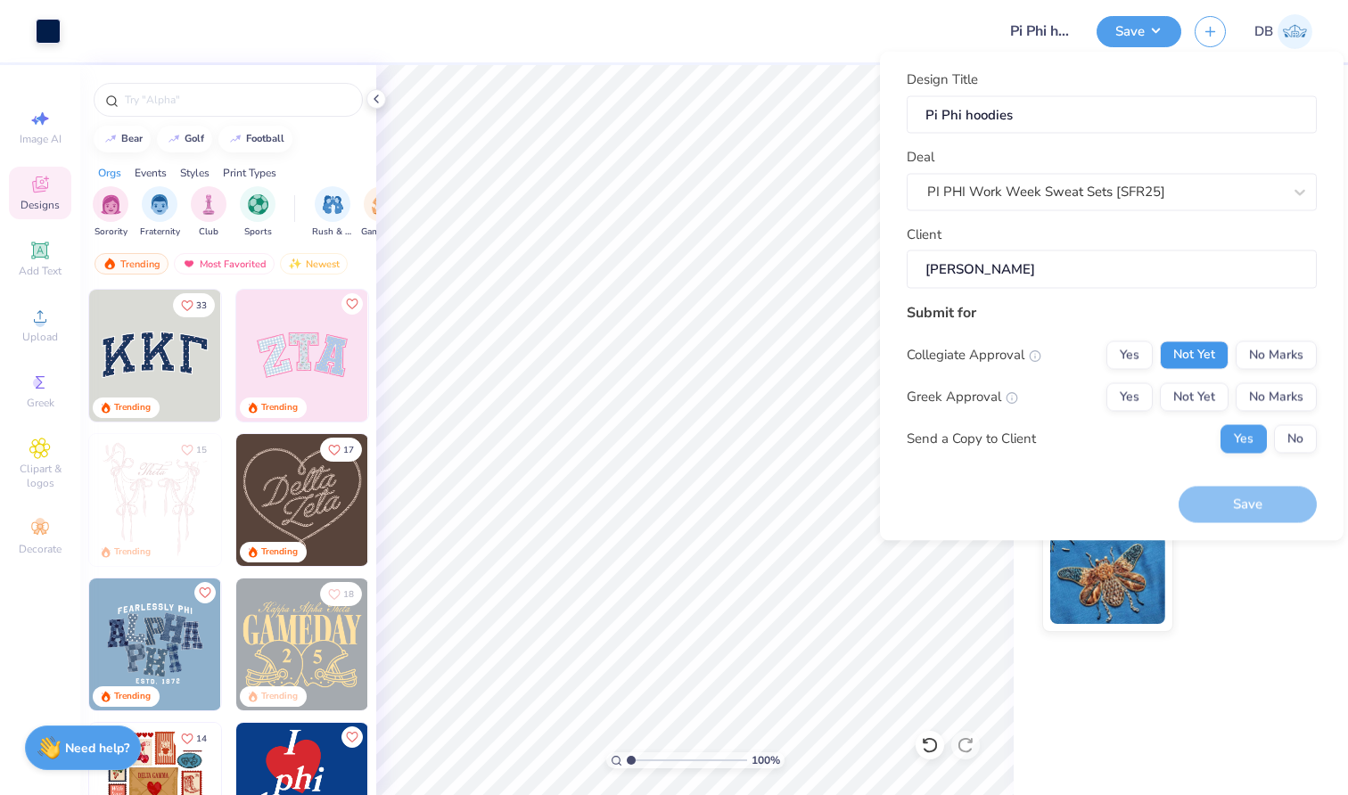
click at [1194, 353] on button "Not Yet" at bounding box center [1194, 355] width 69 height 29
click at [1268, 341] on button "No Marks" at bounding box center [1276, 355] width 81 height 29
click at [1206, 394] on button "Not Yet" at bounding box center [1194, 397] width 69 height 29
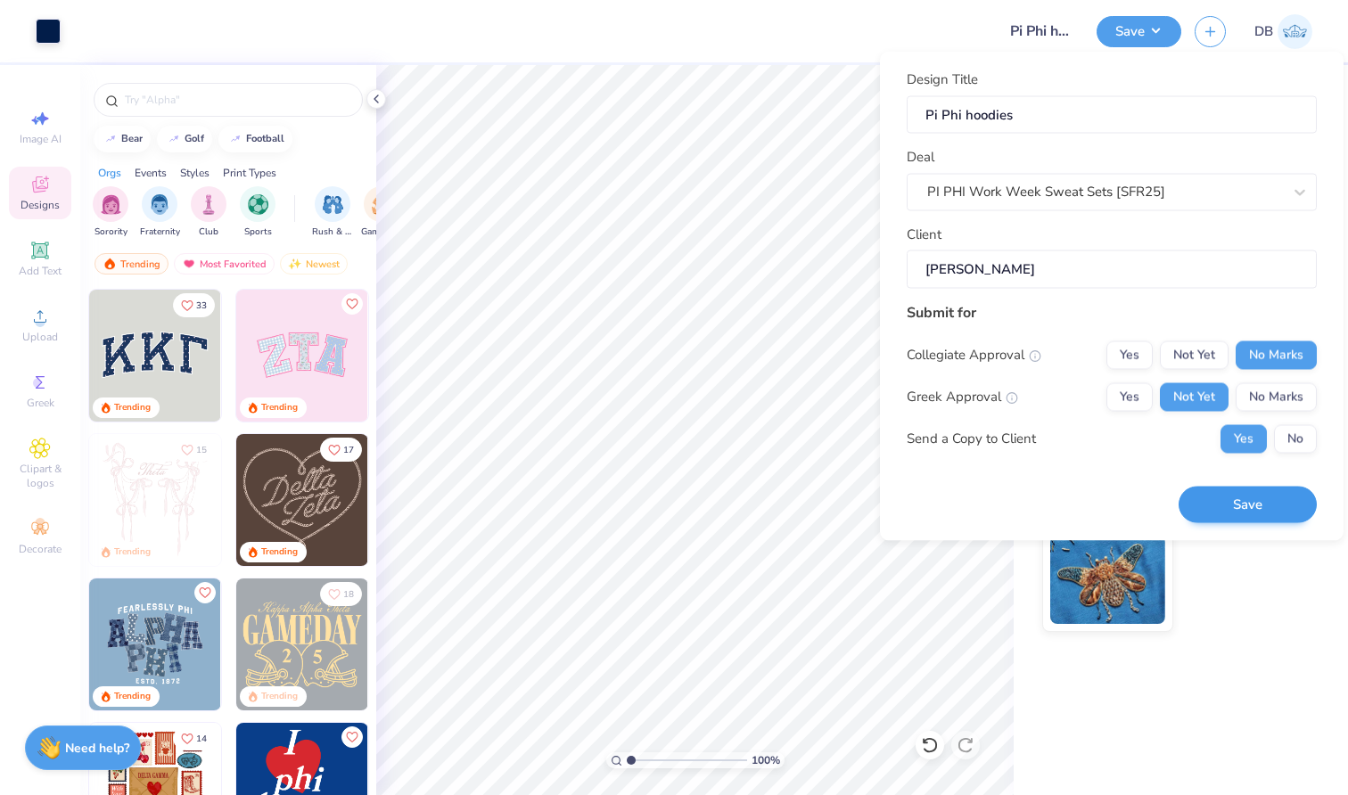
click at [1243, 511] on button "Save" at bounding box center [1248, 505] width 138 height 37
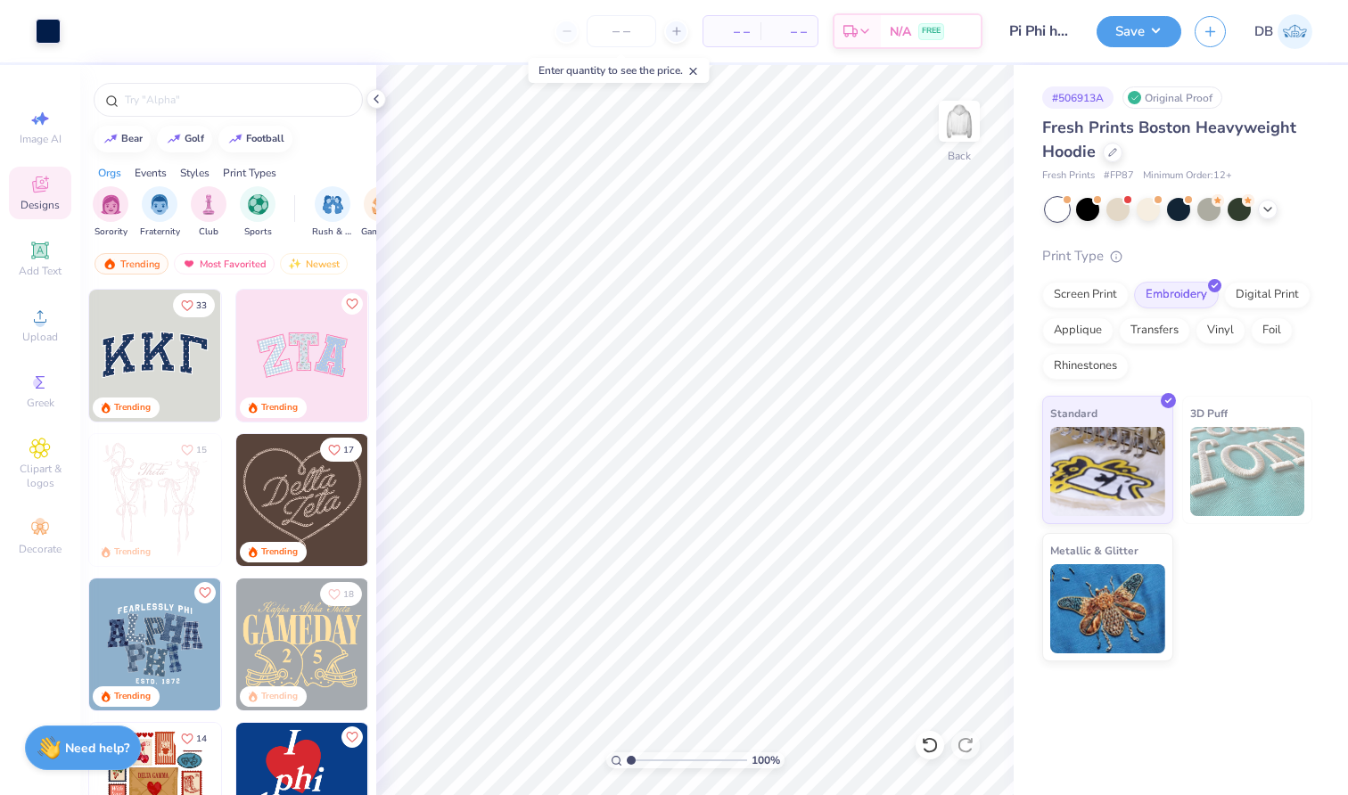
click at [472, 38] on div "– – Per Item – – Total Est. Delivery N/A FREE" at bounding box center [528, 31] width 909 height 62
